Goal: Task Accomplishment & Management: Check status

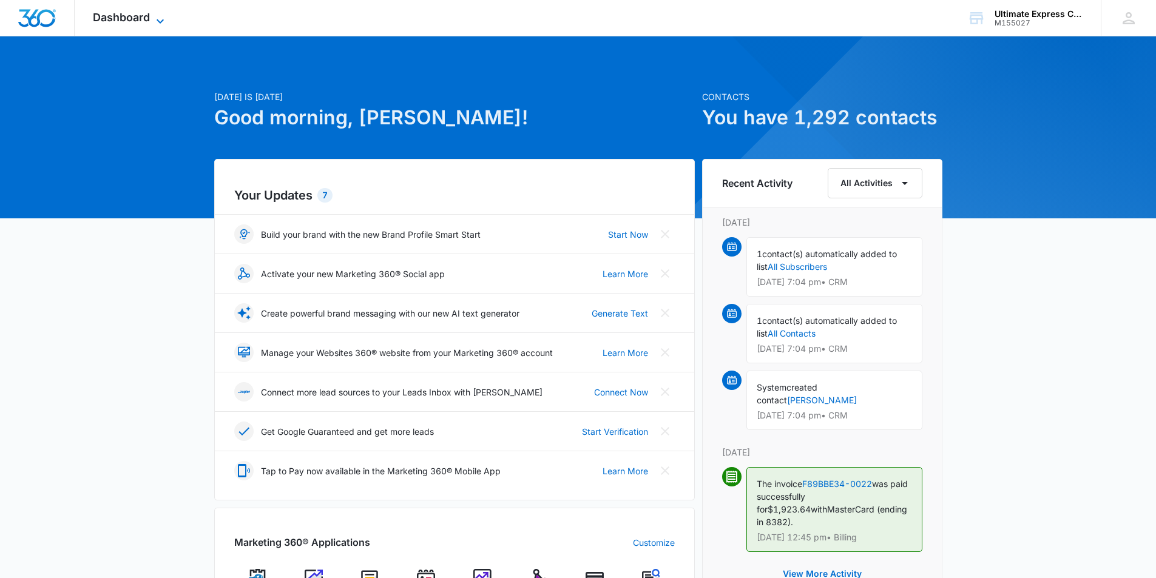
click at [138, 11] on span "Dashboard" at bounding box center [121, 17] width 57 height 13
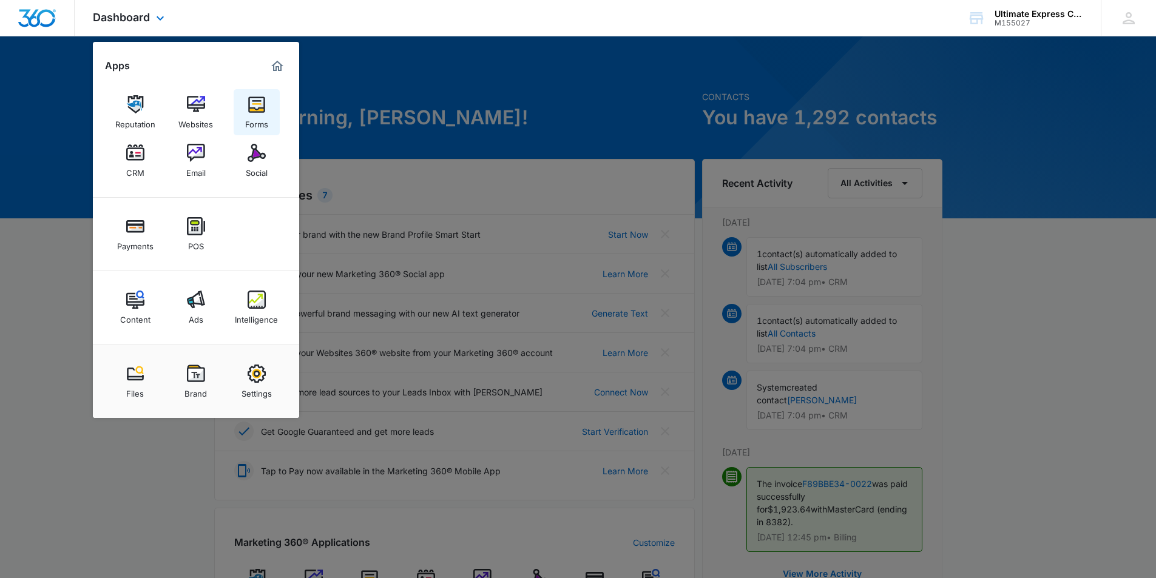
click at [250, 120] on div "Forms" at bounding box center [256, 122] width 23 height 16
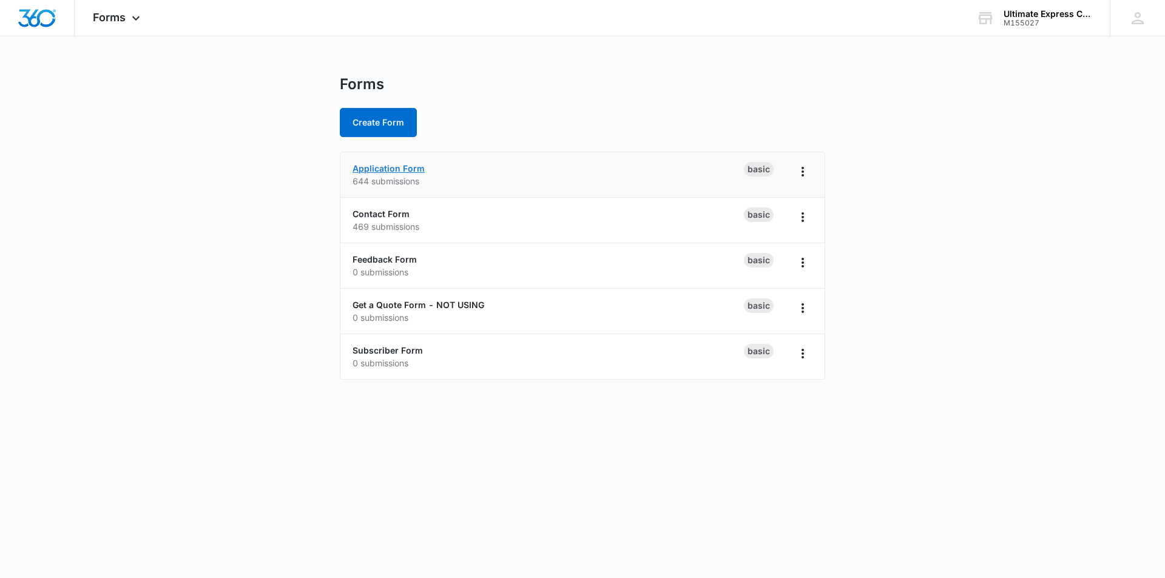
click at [376, 171] on link "Application Form" at bounding box center [389, 168] width 72 height 10
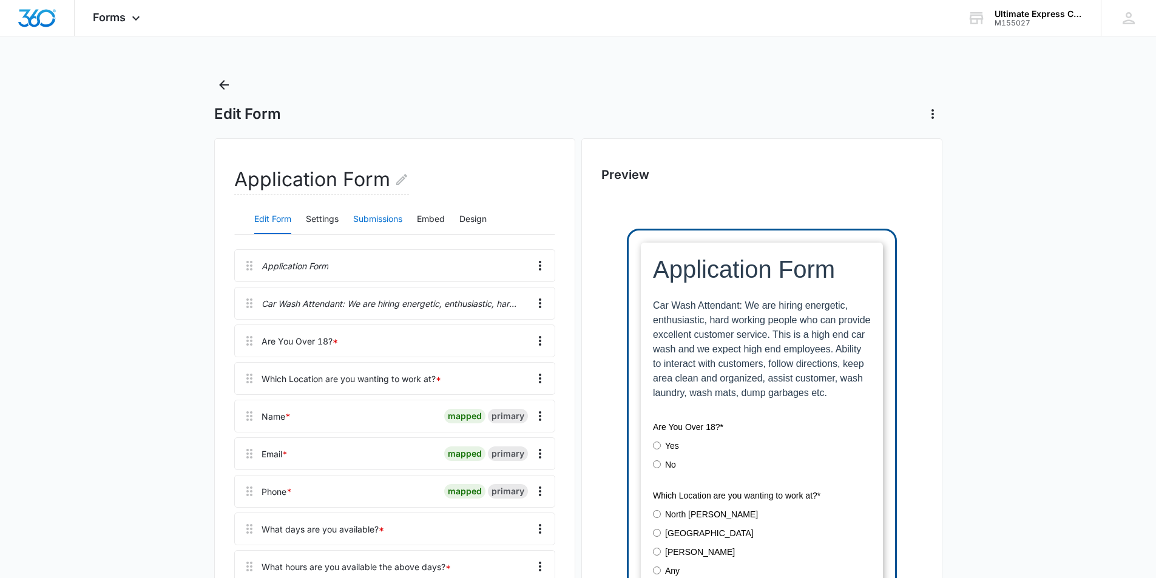
drag, startPoint x: 389, startPoint y: 212, endPoint x: 385, endPoint y: 206, distance: 6.6
click at [388, 212] on button "Submissions" at bounding box center [377, 219] width 49 height 29
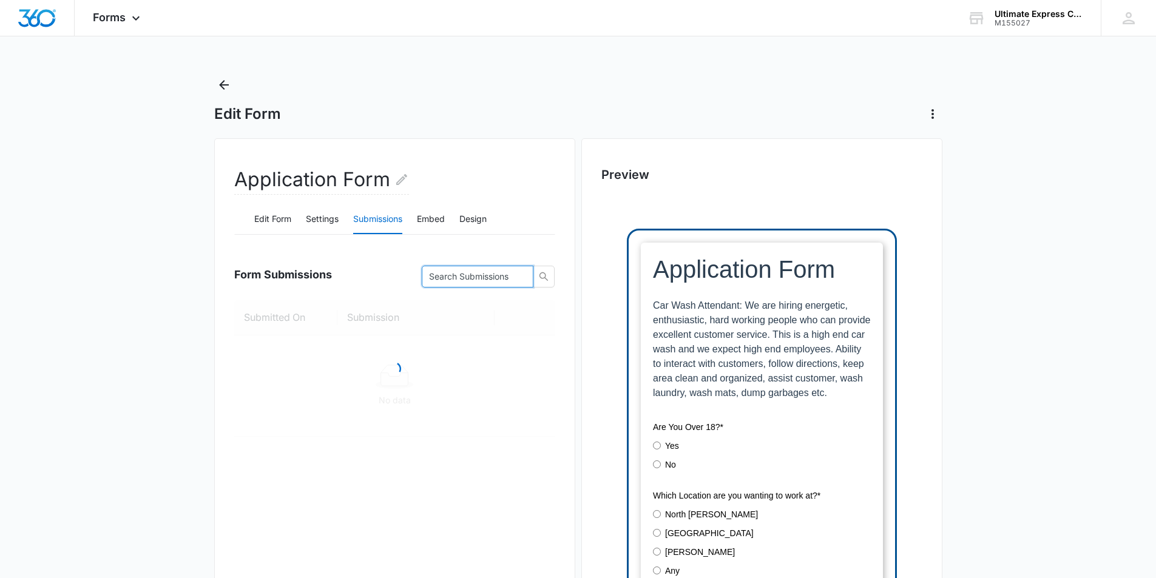
click at [459, 278] on input "text" at bounding box center [472, 276] width 87 height 13
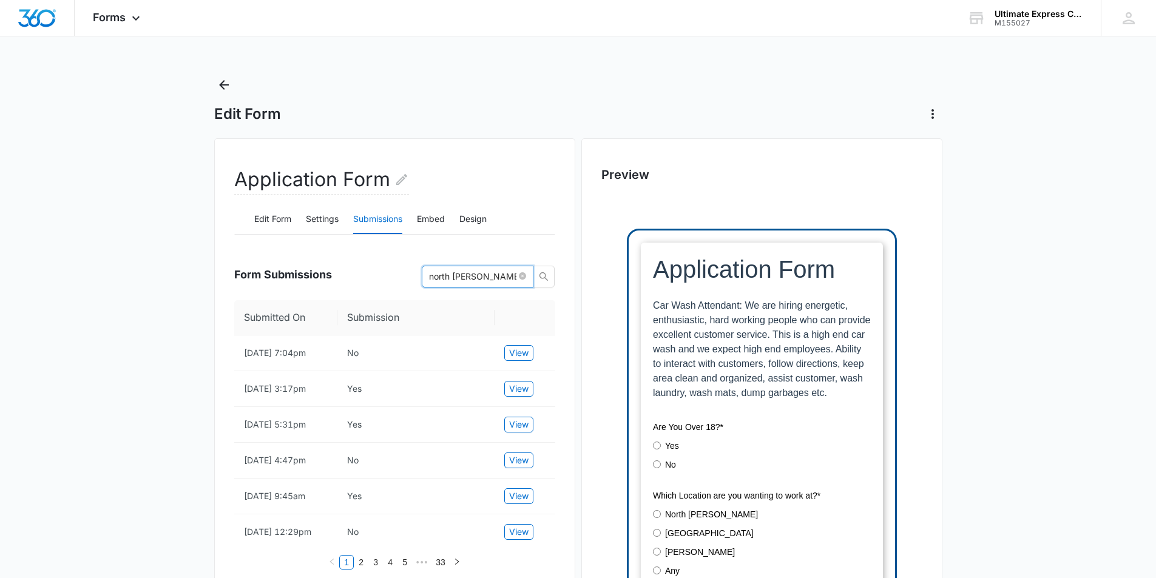
type input "north [PERSON_NAME]"
click at [518, 359] on span "View" at bounding box center [518, 353] width 19 height 13
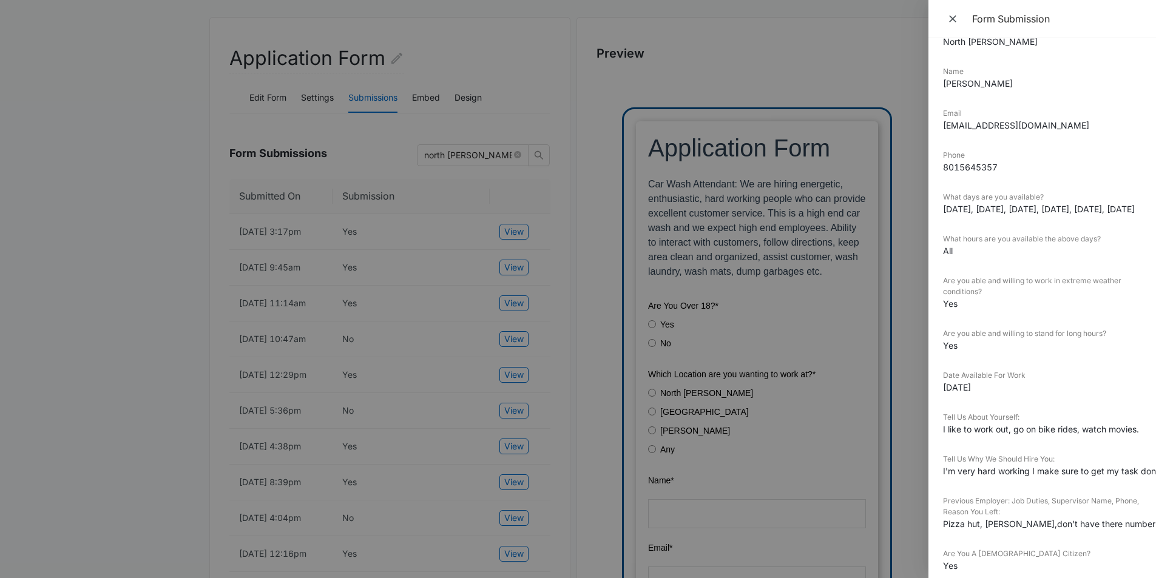
scroll to position [243, 0]
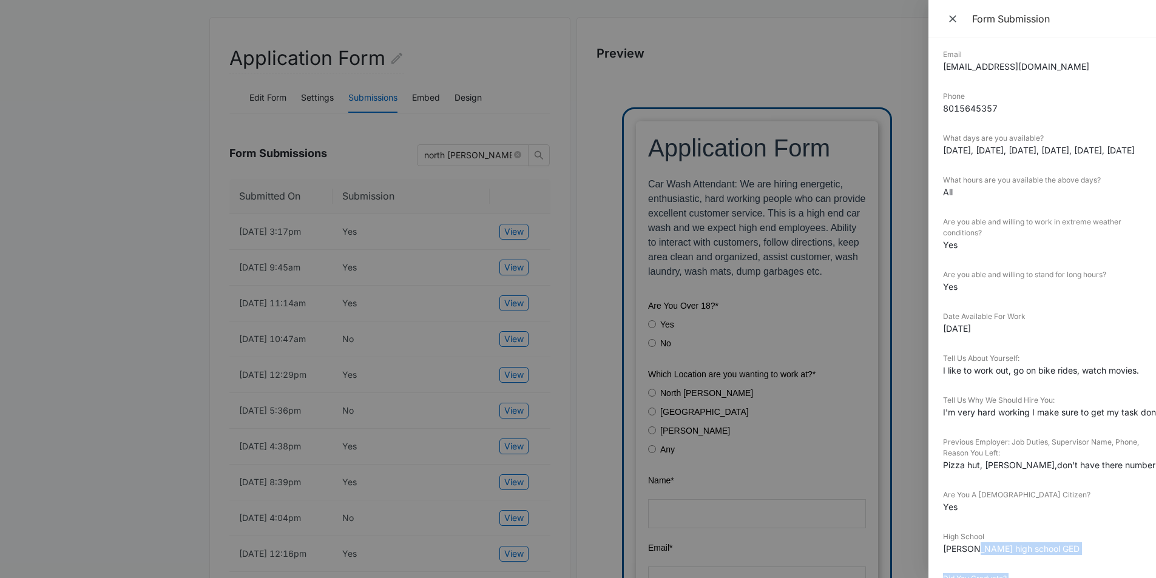
drag, startPoint x: 977, startPoint y: 565, endPoint x: 984, endPoint y: 563, distance: 7.7
click at [984, 563] on dl "Downloading external files could be dangerous. We recommend scanning files from…" at bounding box center [1042, 379] width 198 height 1139
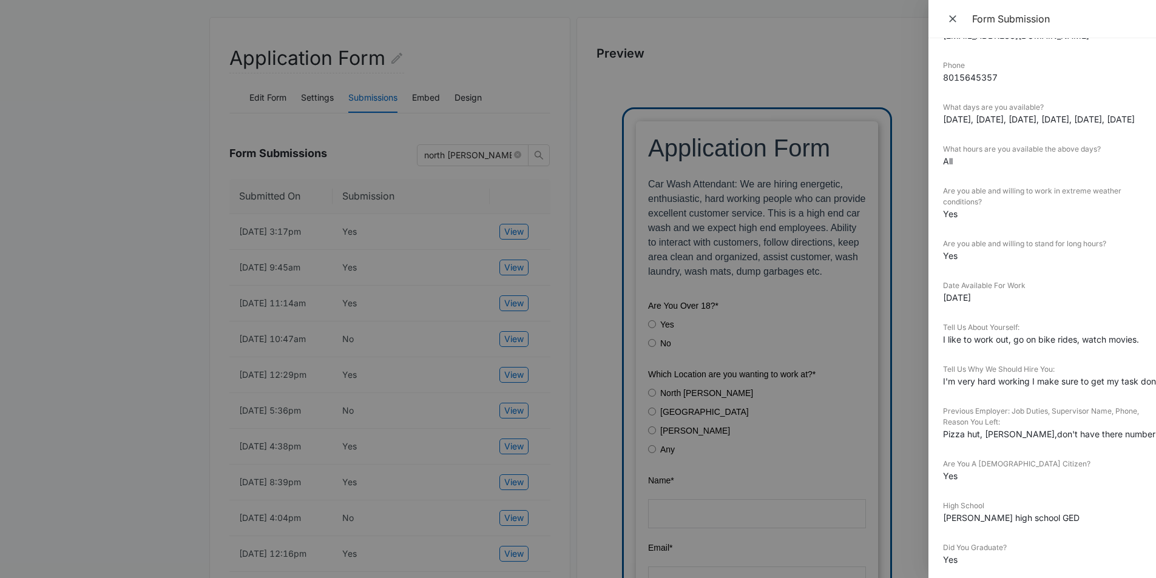
click at [1065, 418] on dt "Previous Employer: Job Duties, Supervisor Name, Phone, Reason You Left:" at bounding box center [1042, 417] width 198 height 22
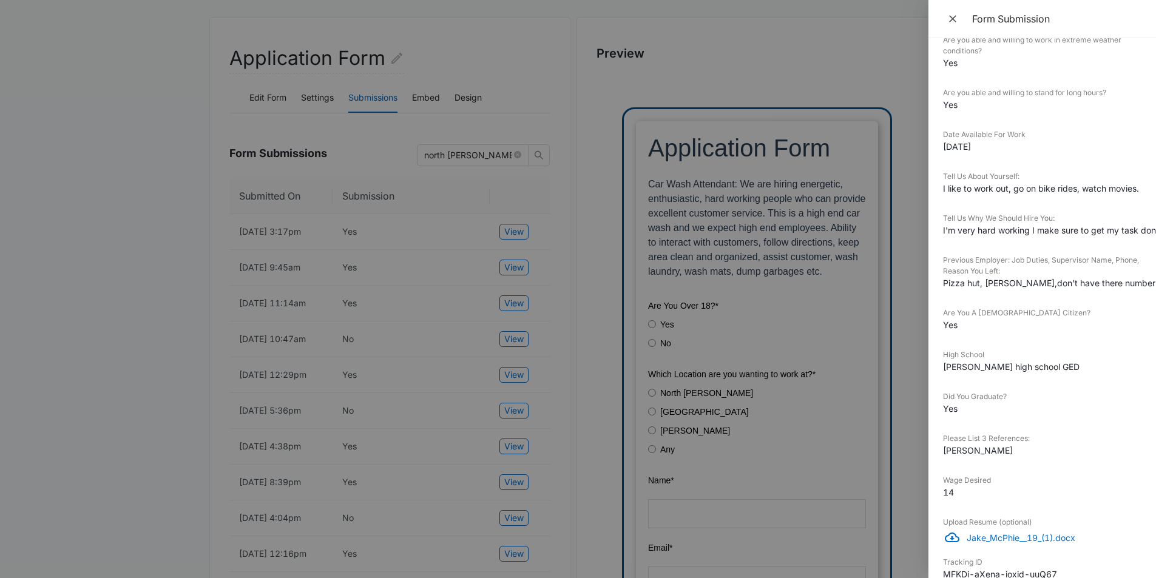
scroll to position [456, 0]
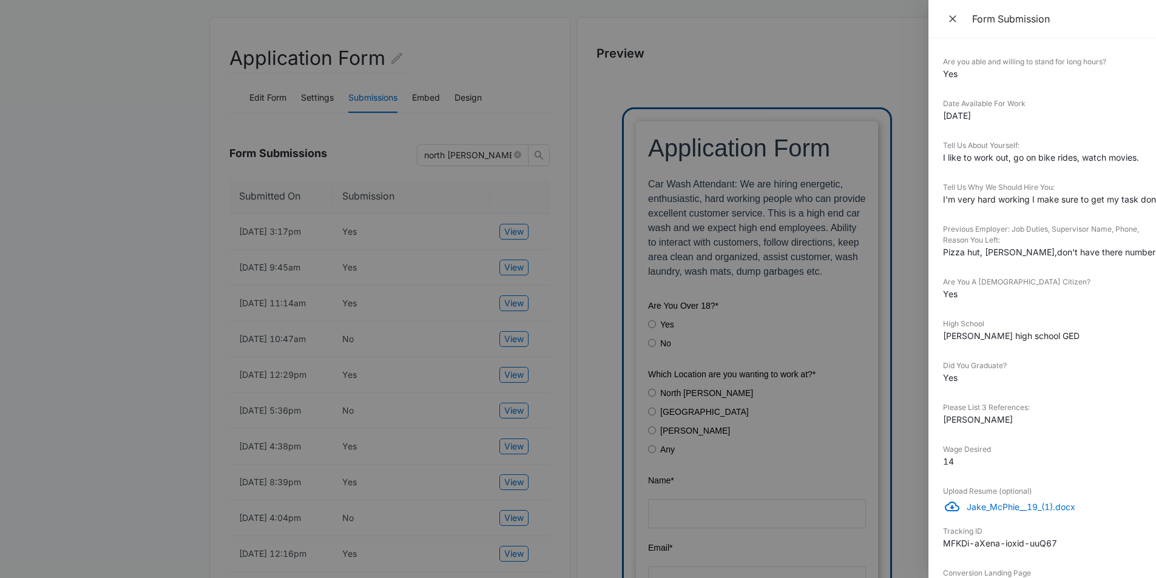
click at [756, 382] on div at bounding box center [578, 289] width 1156 height 578
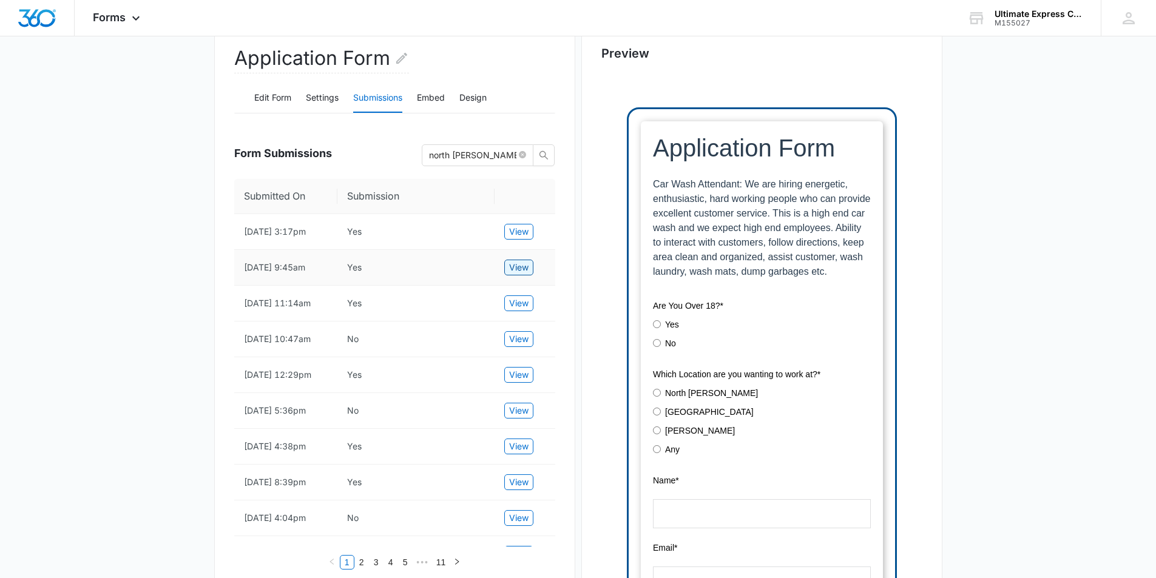
click at [531, 276] on button "View" at bounding box center [518, 268] width 29 height 16
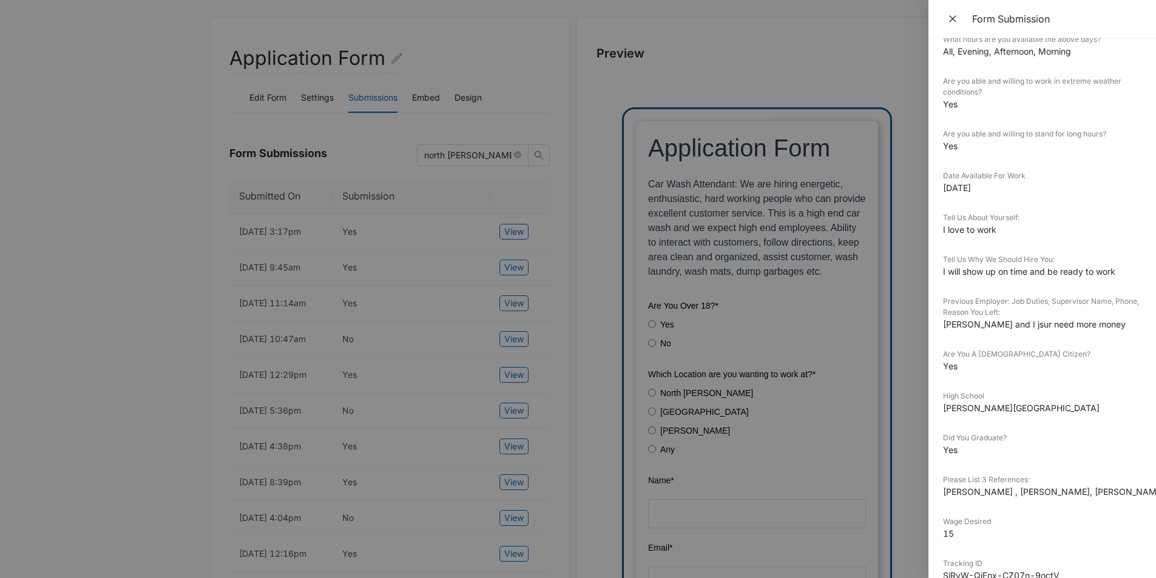
scroll to position [364, 0]
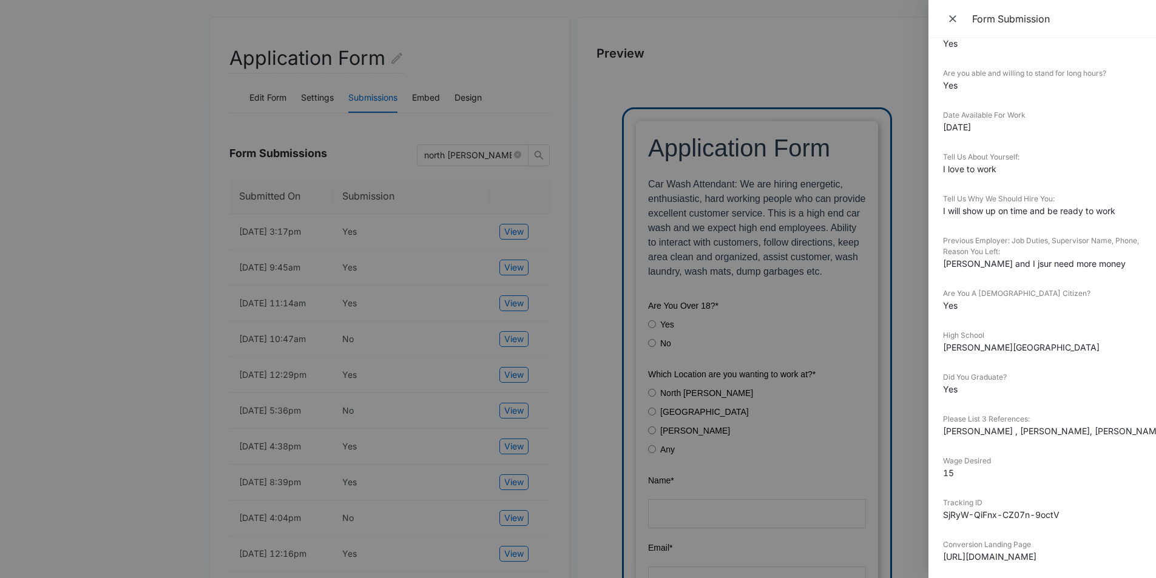
drag, startPoint x: 641, startPoint y: 219, endPoint x: 626, endPoint y: 224, distance: 15.4
click at [640, 219] on div at bounding box center [578, 289] width 1156 height 578
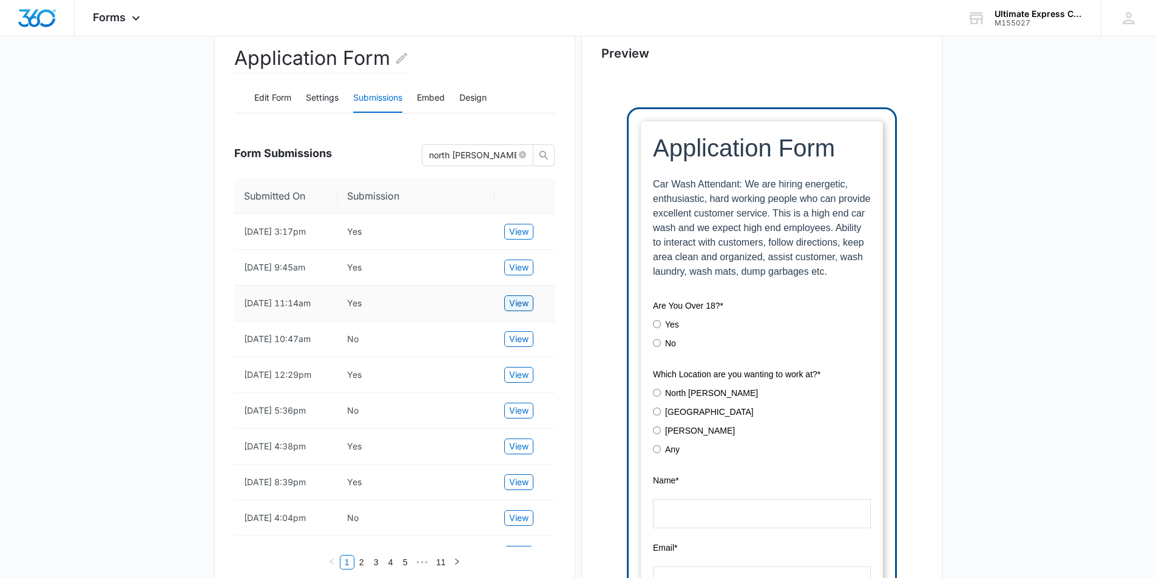
click at [506, 311] on button "View" at bounding box center [518, 304] width 29 height 16
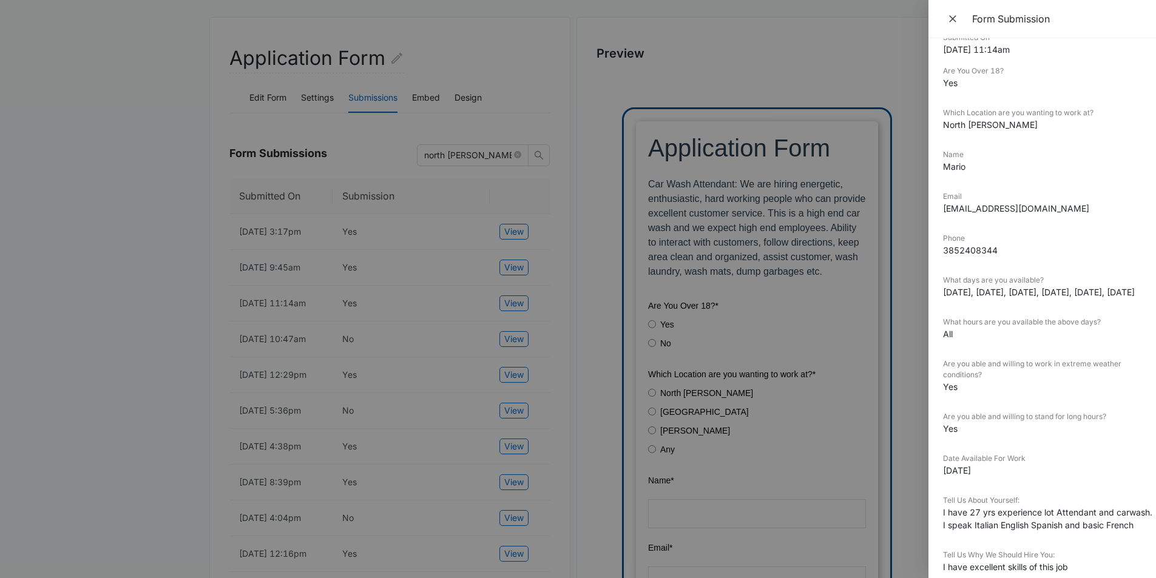
scroll to position [0, 0]
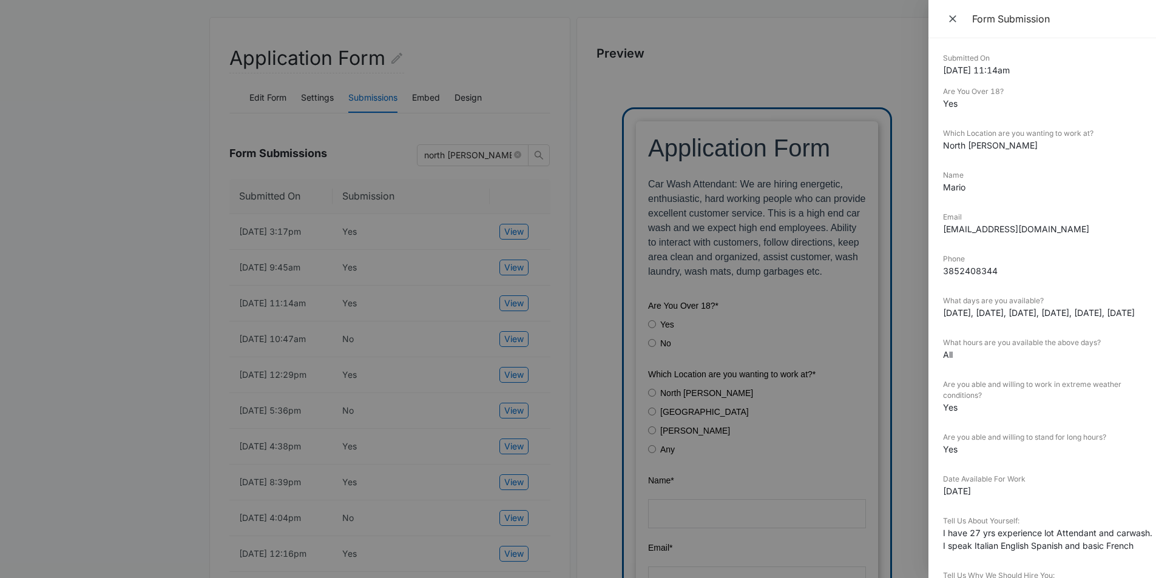
click at [594, 381] on div at bounding box center [578, 289] width 1156 height 578
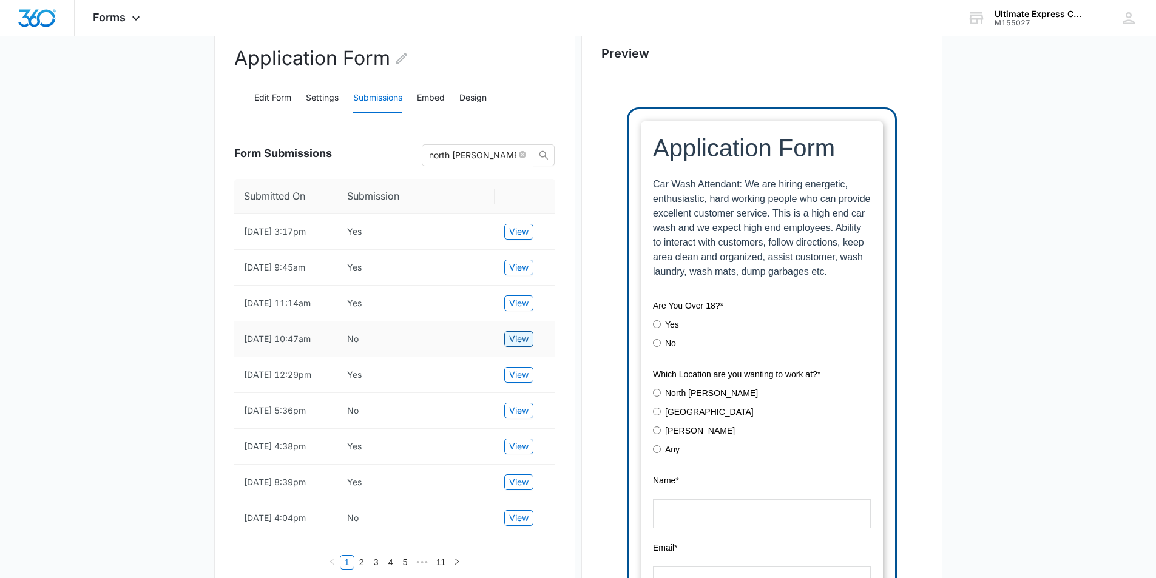
click at [516, 346] on span "View" at bounding box center [518, 339] width 19 height 13
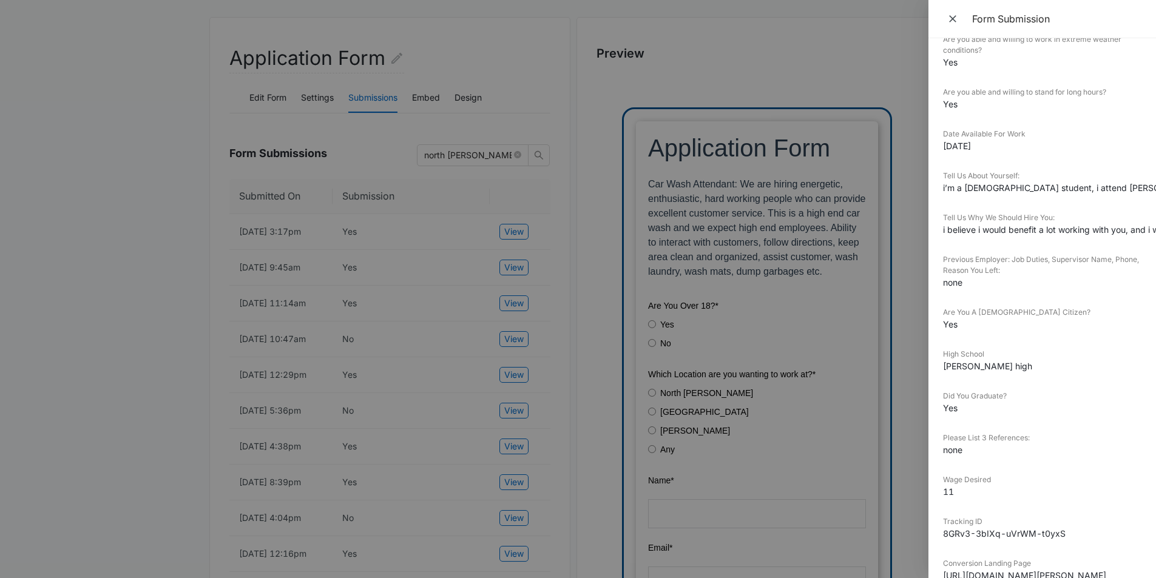
scroll to position [364, 0]
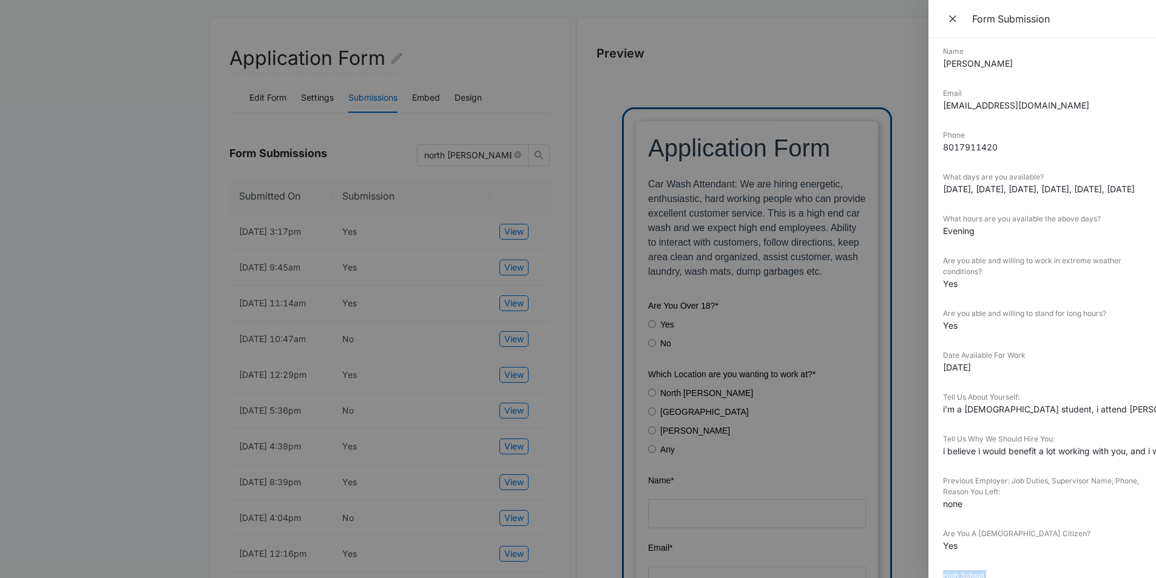
drag, startPoint x: 961, startPoint y: 561, endPoint x: 983, endPoint y: 556, distance: 22.4
click at [983, 556] on dl "Submitted On [DATE] 10:47am Are You Over 18? No Which Location are you wanting …" at bounding box center [1042, 459] width 198 height 1060
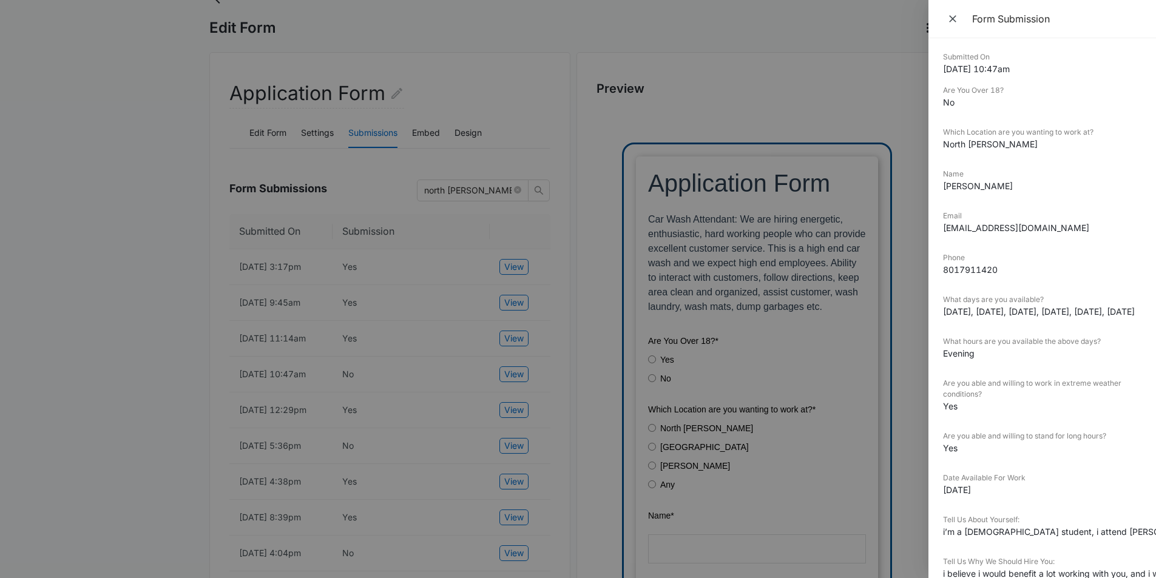
scroll to position [0, 0]
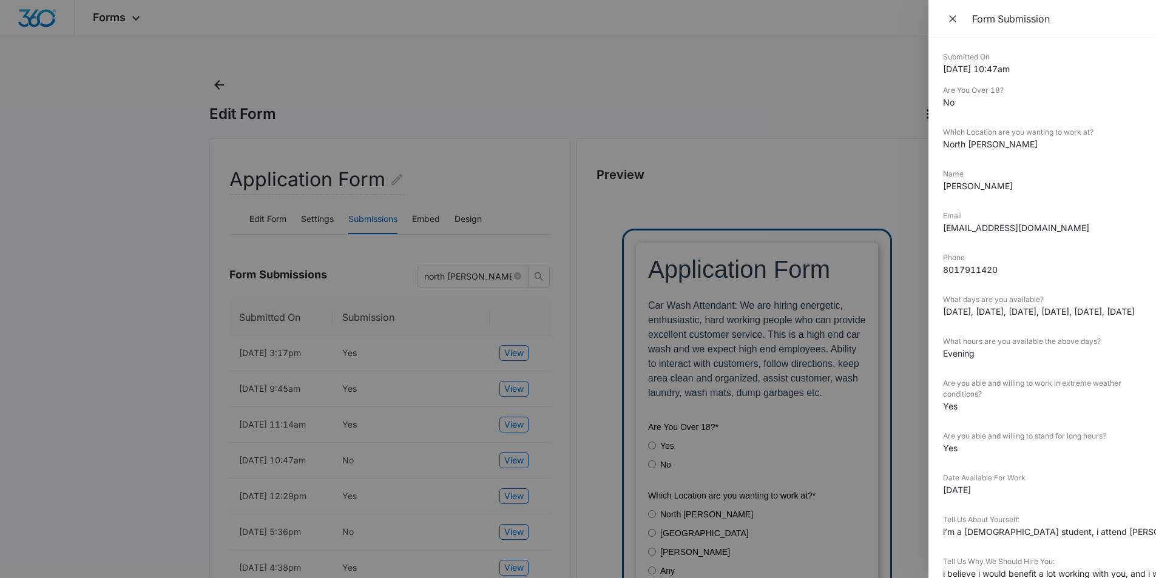
click at [796, 302] on div at bounding box center [578, 289] width 1156 height 578
